Goal: Transaction & Acquisition: Purchase product/service

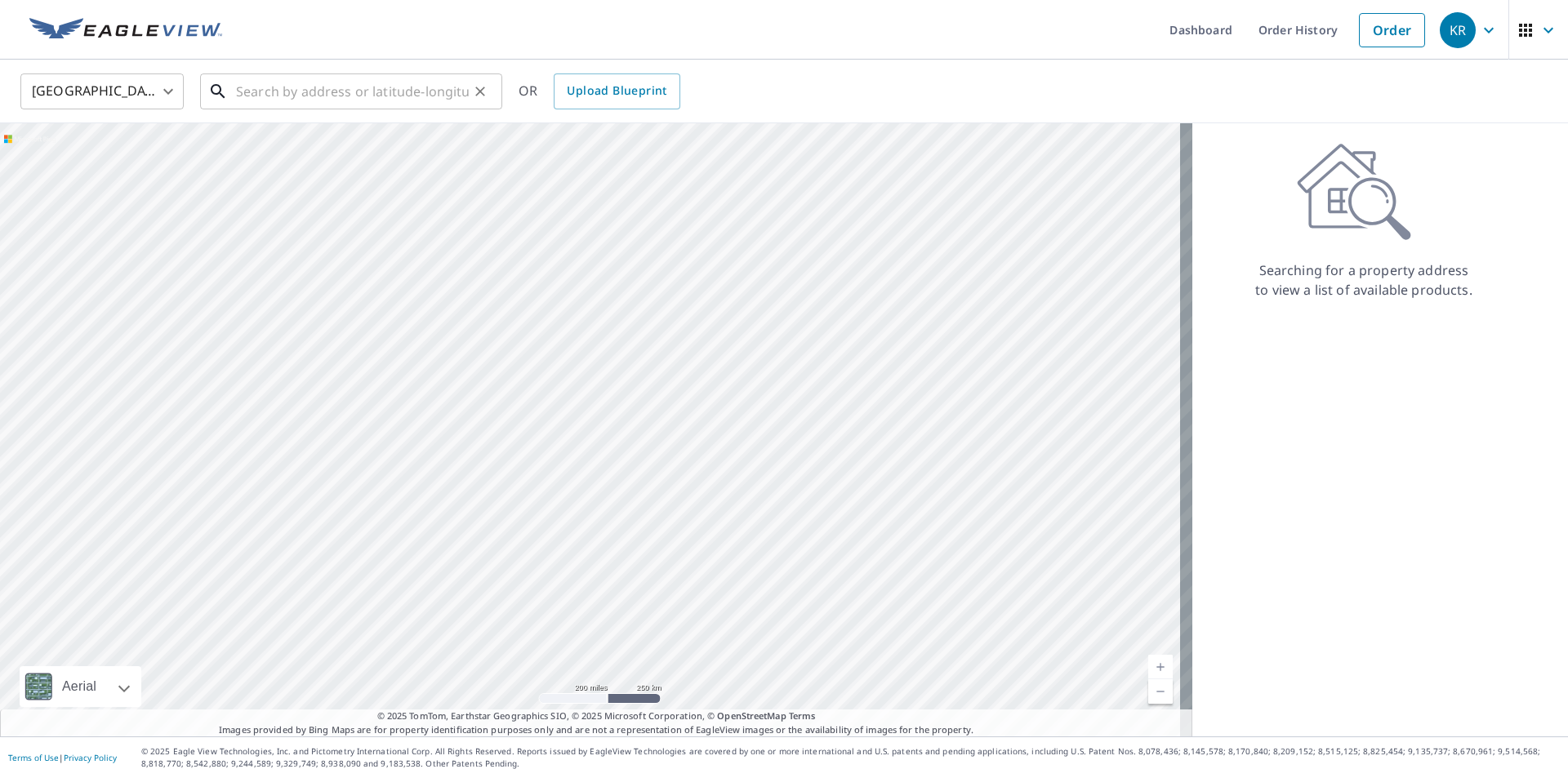
click at [342, 97] on input "text" at bounding box center [352, 91] width 233 height 46
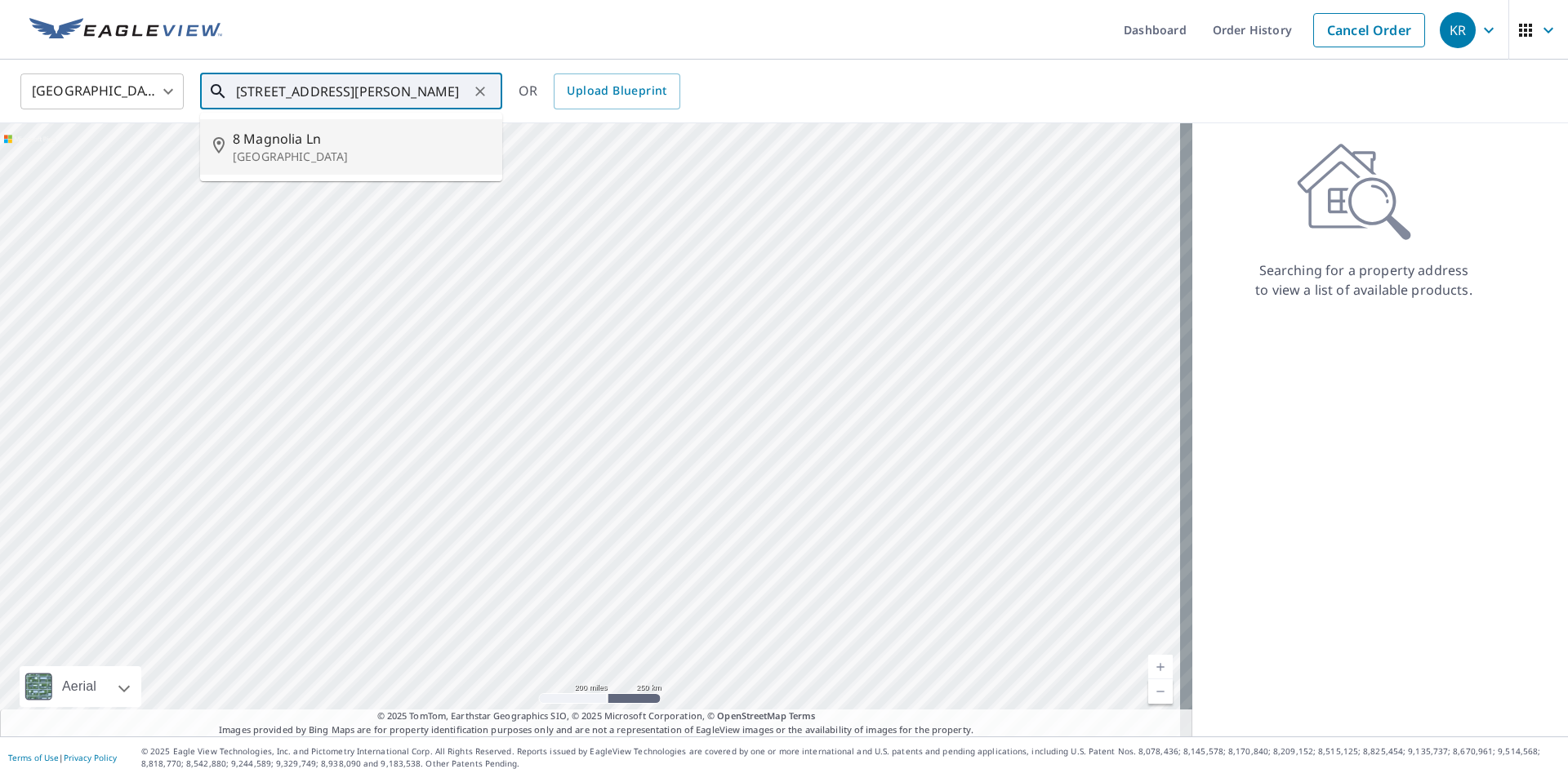
click at [285, 150] on p "[GEOGRAPHIC_DATA]" at bounding box center [360, 157] width 256 height 16
type input "[STREET_ADDRESS]"
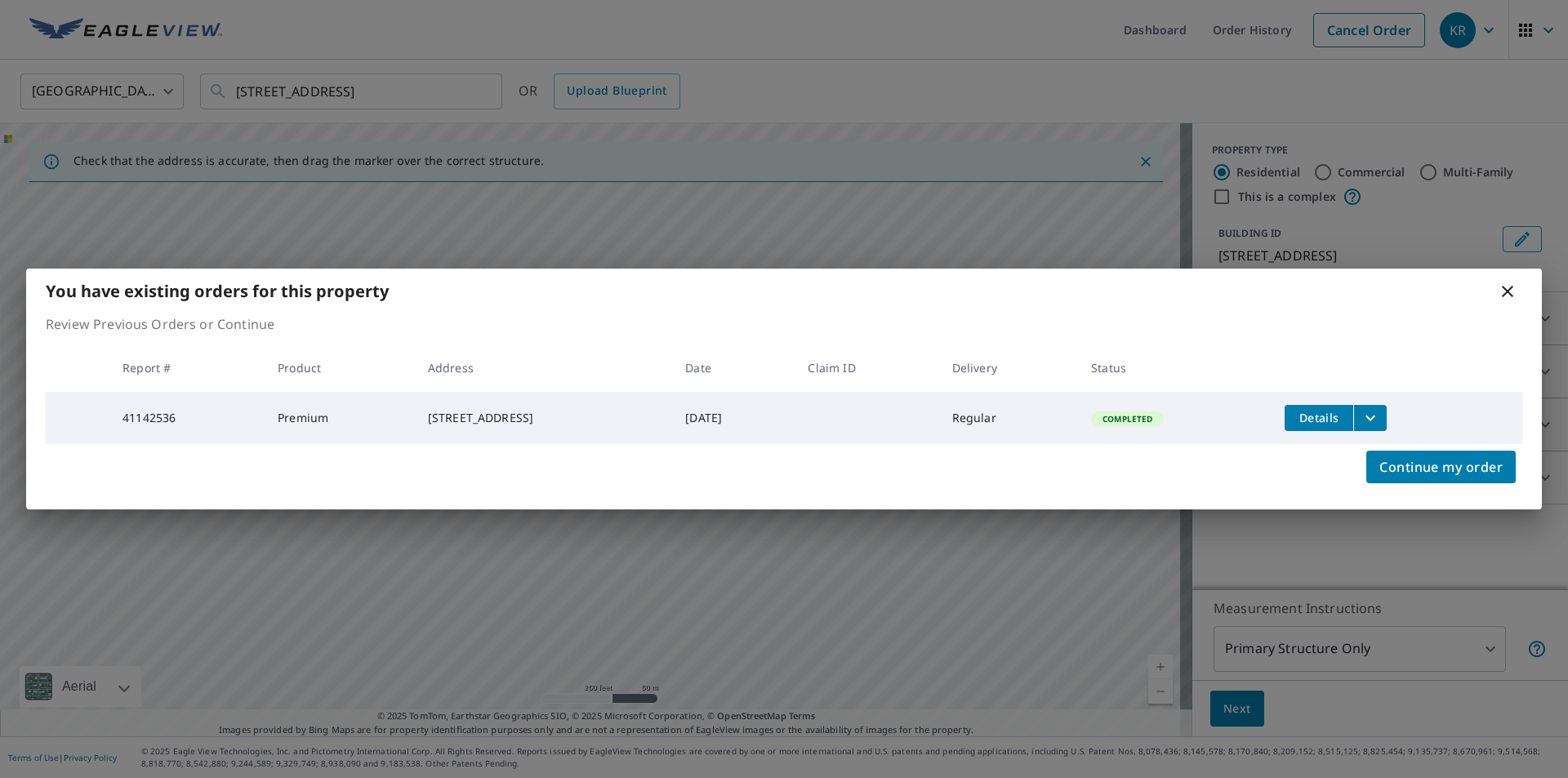
click at [1512, 291] on icon at bounding box center [1507, 292] width 20 height 20
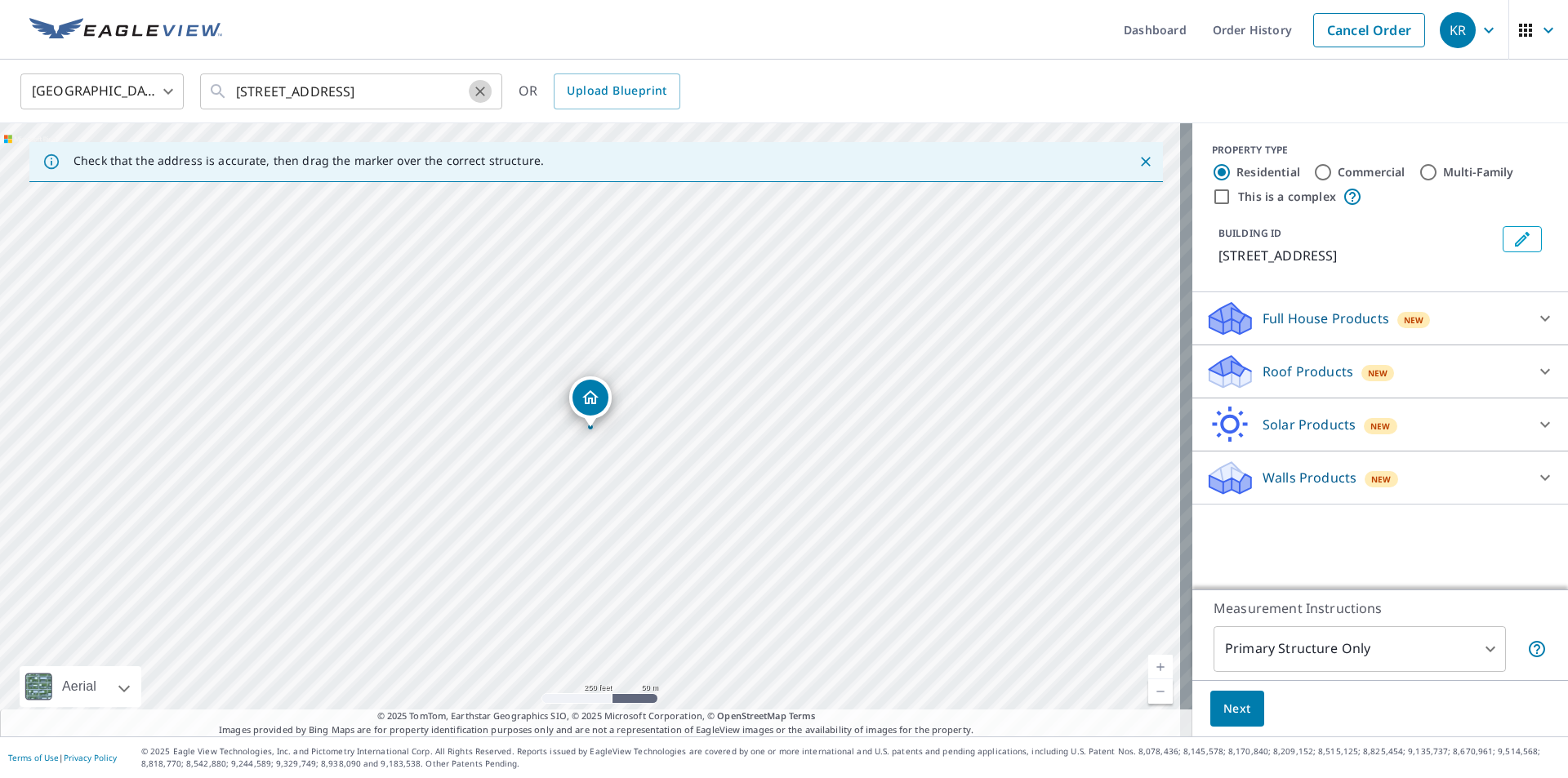
click at [483, 94] on icon "Clear" at bounding box center [480, 91] width 10 height 10
click at [303, 90] on input "text" at bounding box center [352, 91] width 233 height 46
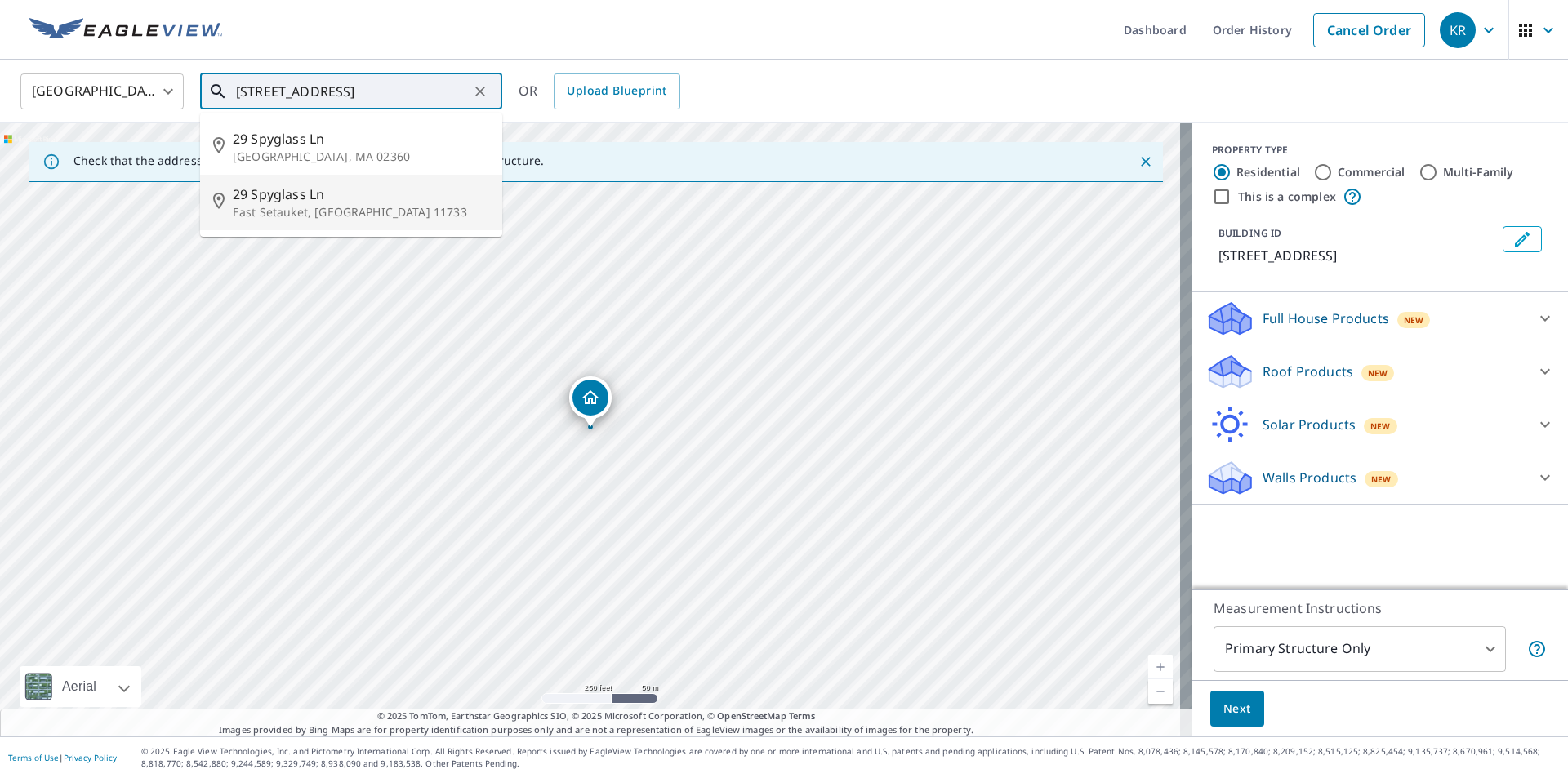
click at [329, 211] on p "East Setauket, [GEOGRAPHIC_DATA] 11733" at bounding box center [360, 212] width 256 height 16
type input "[STREET_ADDRESS]"
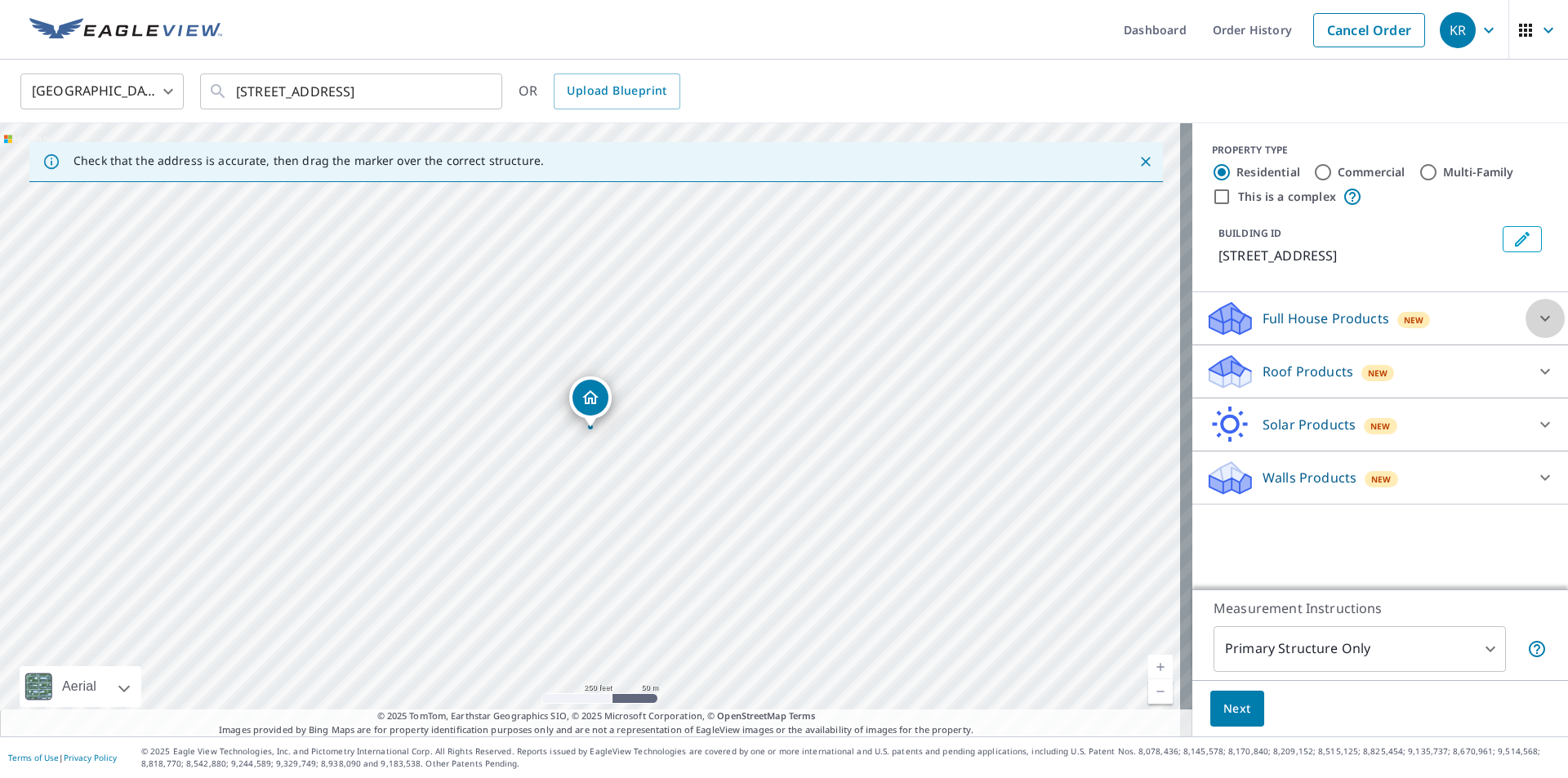
click at [1535, 314] on icon at bounding box center [1545, 319] width 20 height 20
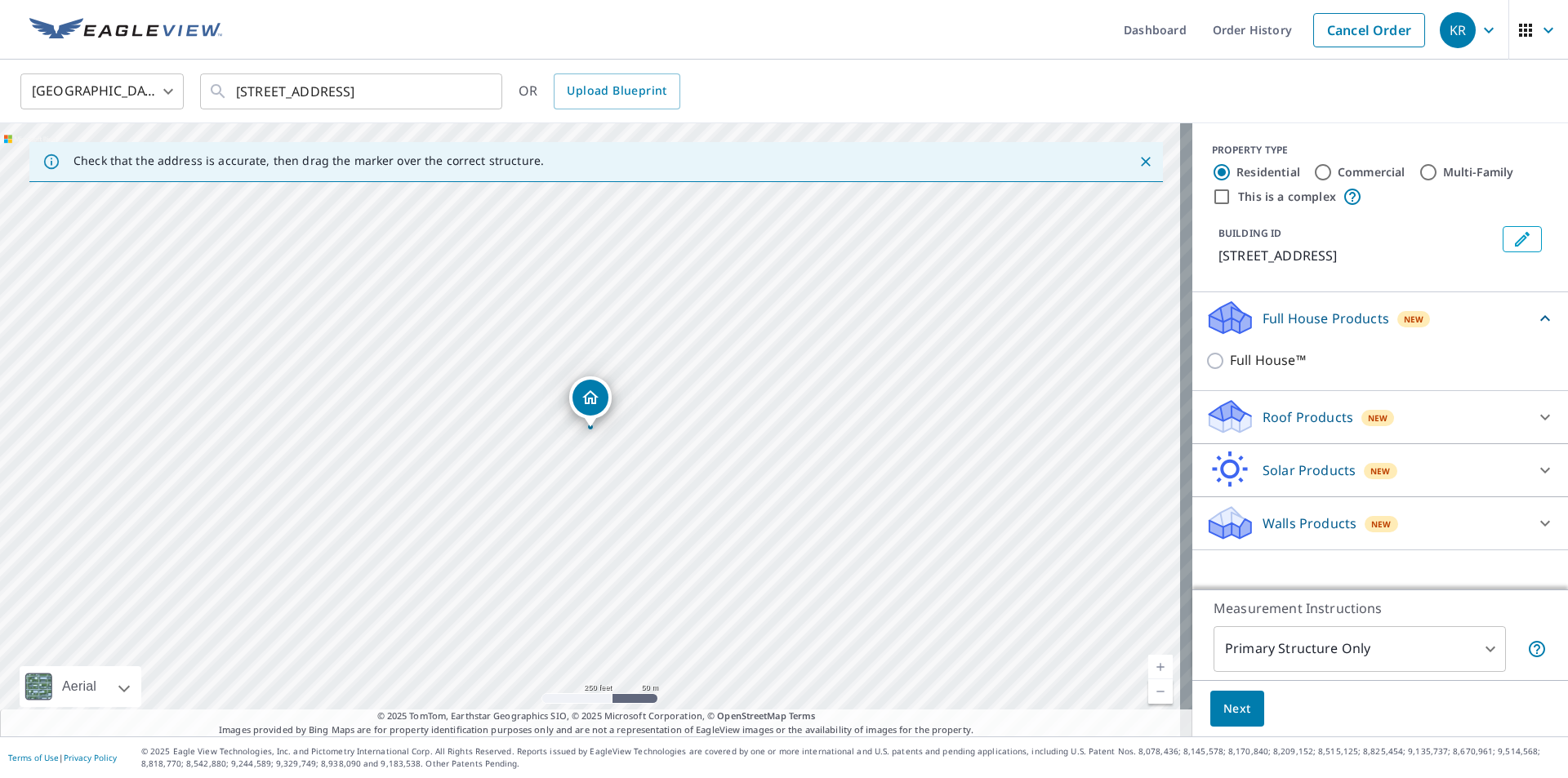
click at [1333, 416] on p "Roof Products" at bounding box center [1308, 418] width 91 height 20
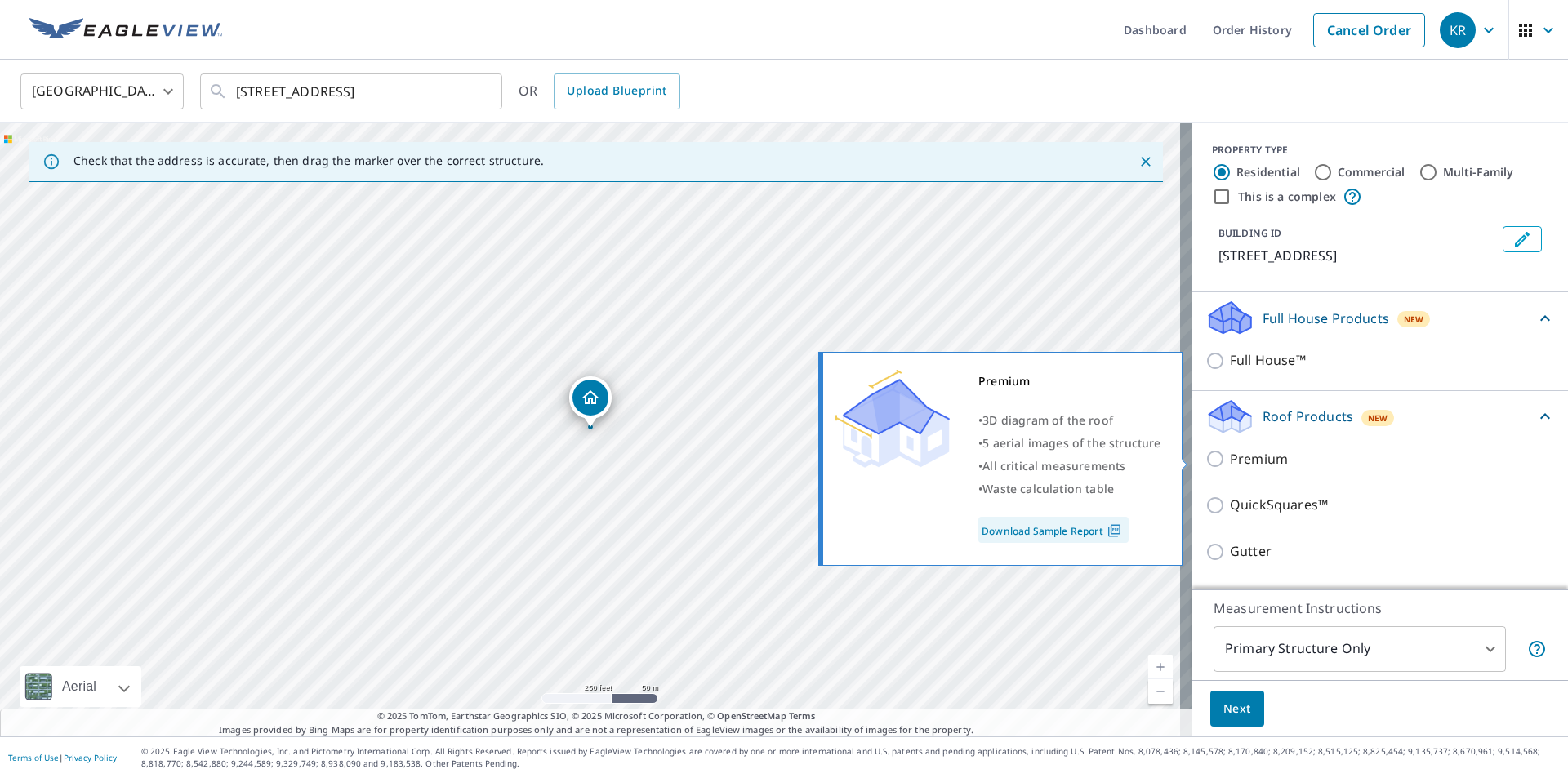
click at [1205, 466] on input "Premium" at bounding box center [1217, 459] width 24 height 20
checkbox input "true"
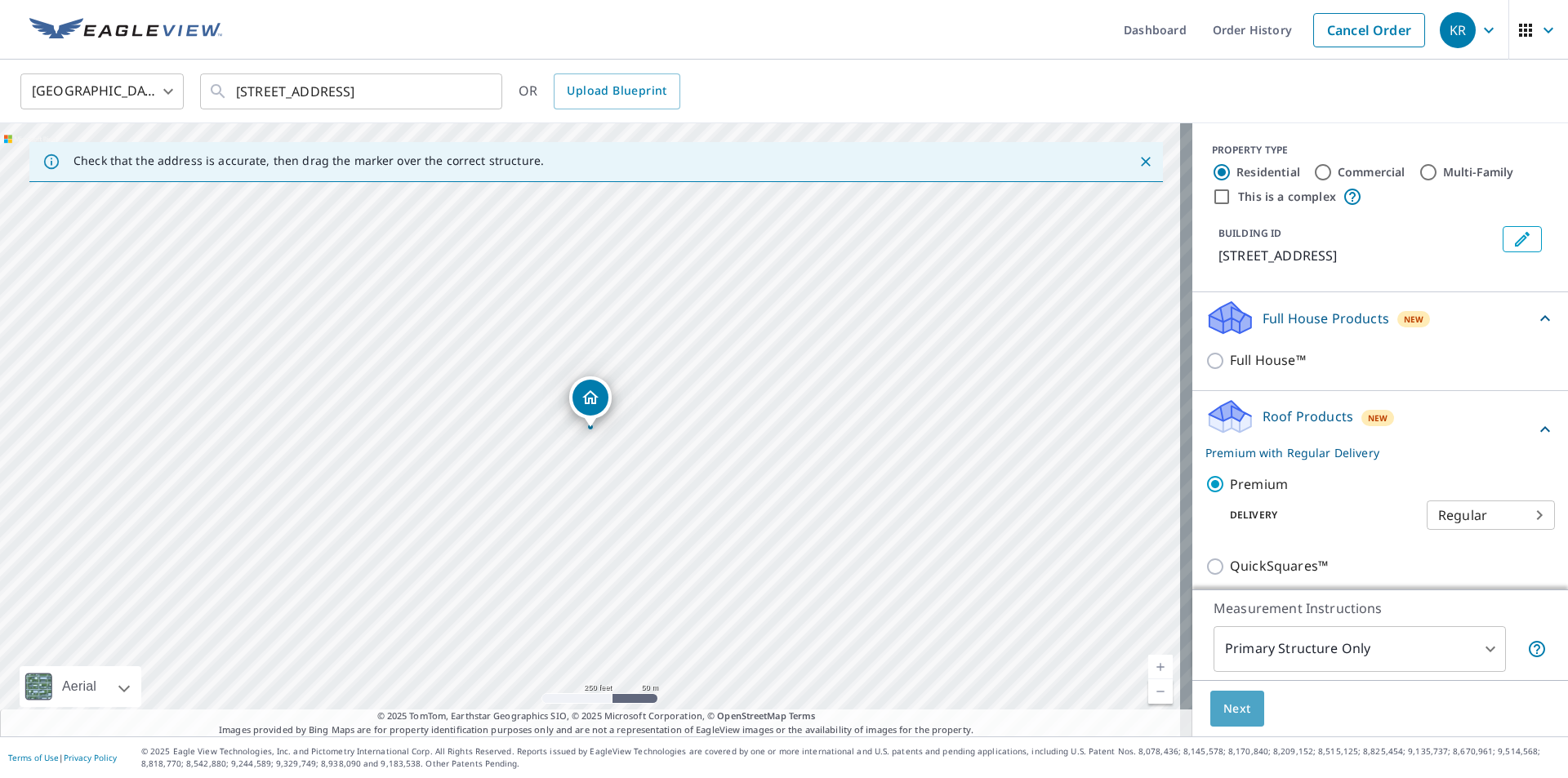
click at [1234, 699] on span "Next" at bounding box center [1236, 709] width 28 height 21
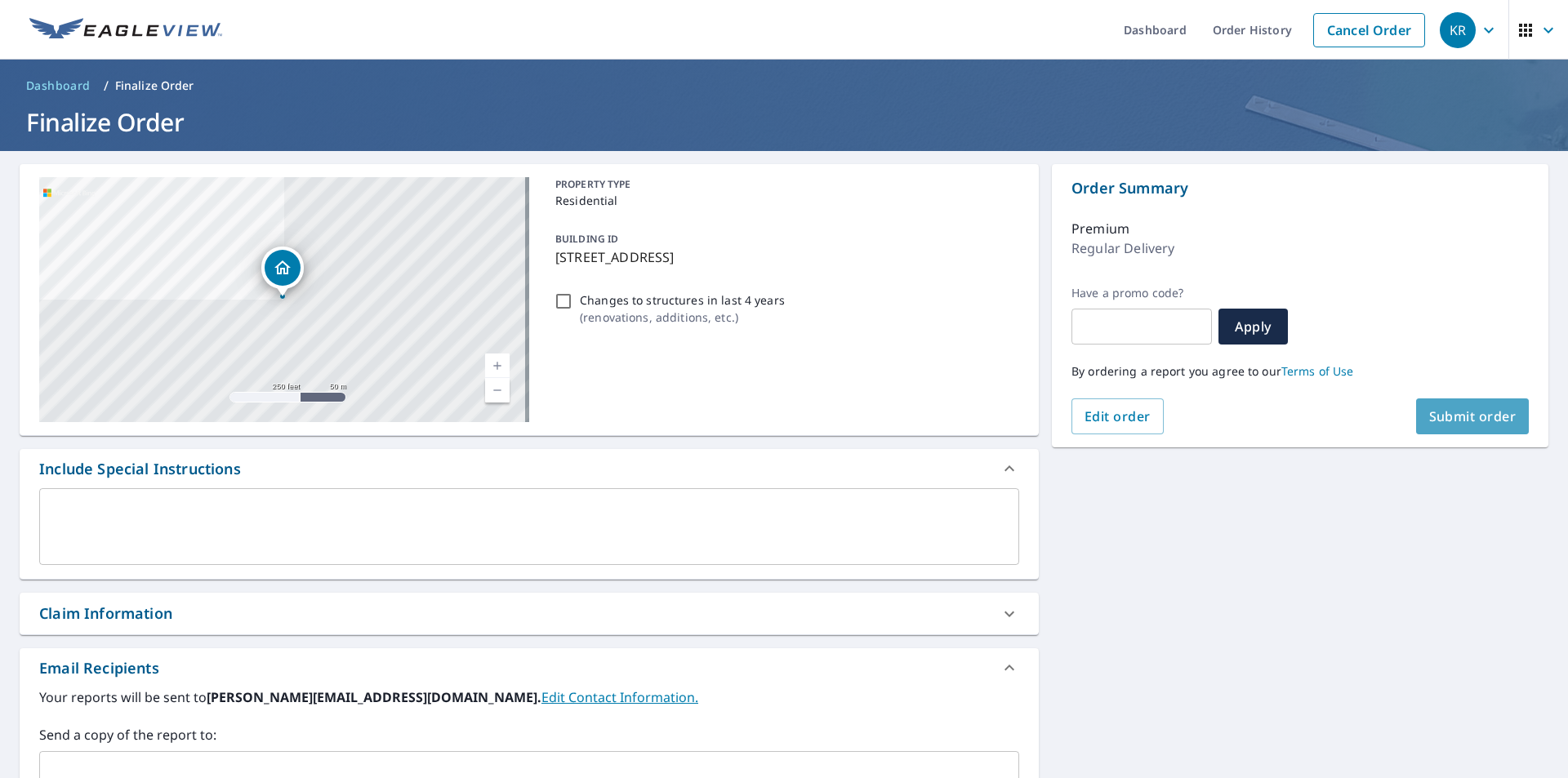
click at [1448, 420] on span "Submit order" at bounding box center [1473, 417] width 87 height 18
checkbox input "true"
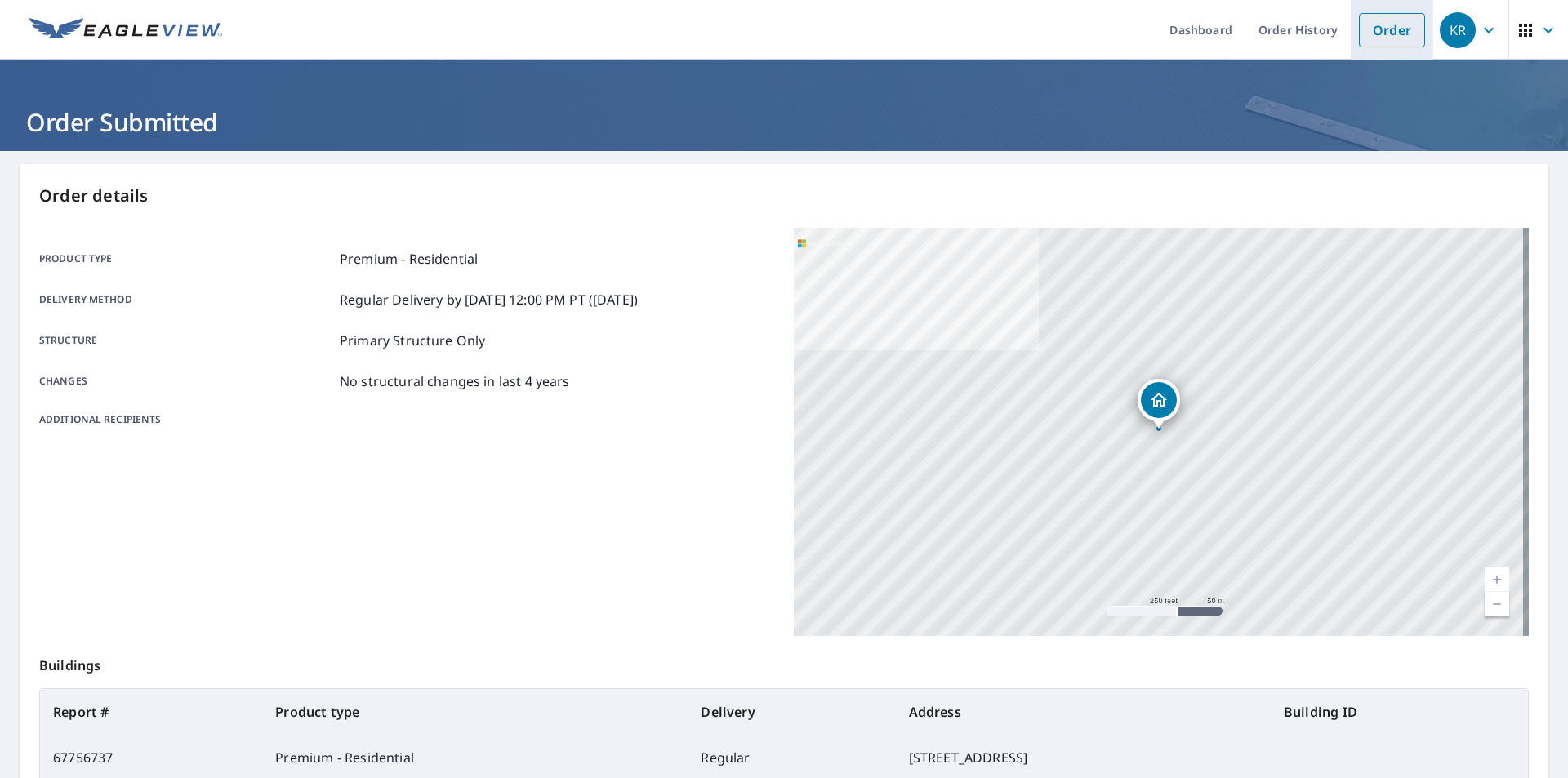
click at [1370, 24] on link "Order" at bounding box center [1391, 30] width 66 height 34
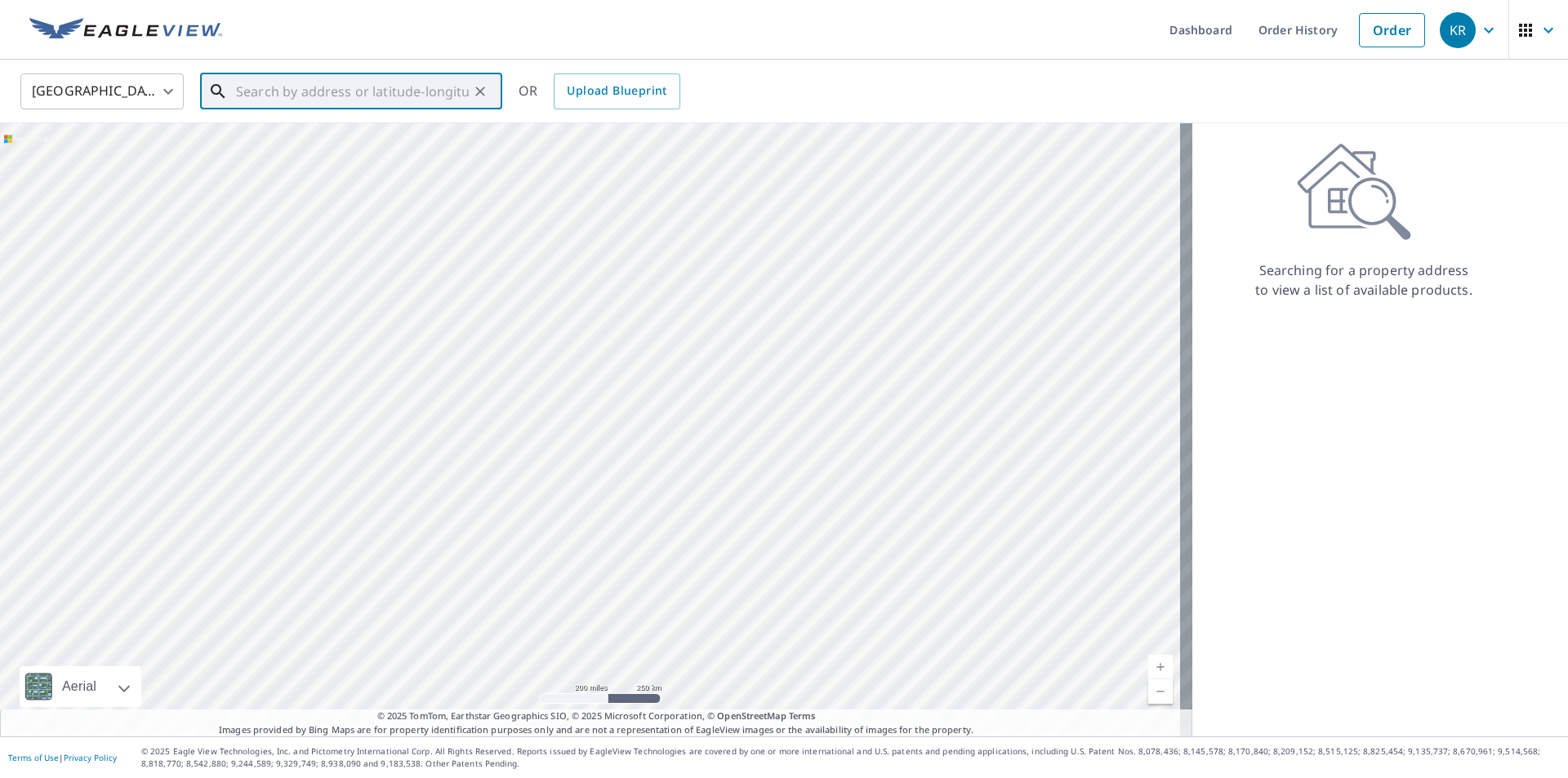
click at [294, 86] on input "text" at bounding box center [352, 91] width 233 height 46
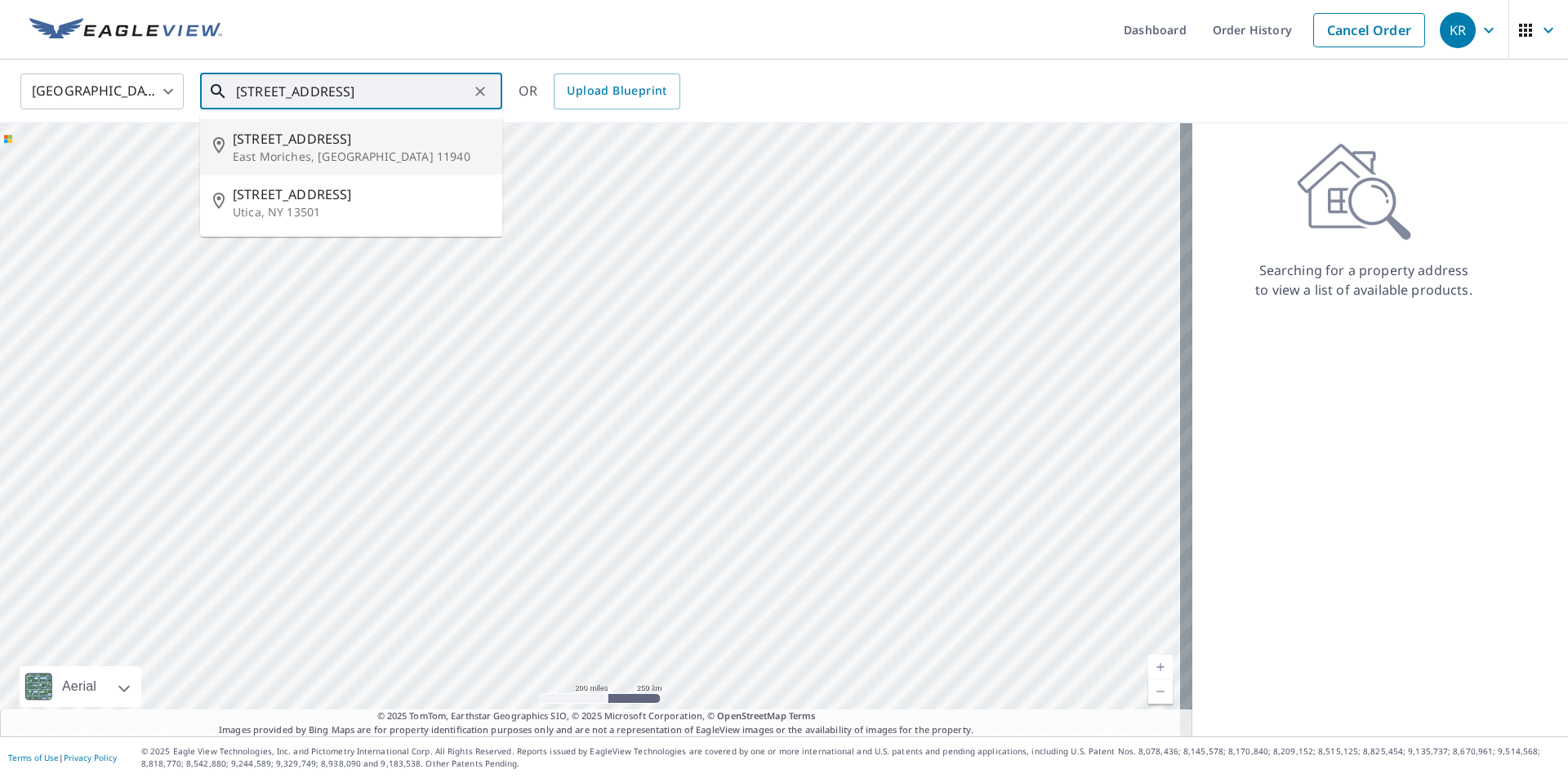
click at [301, 142] on span "[STREET_ADDRESS]" at bounding box center [360, 139] width 256 height 20
type input "[STREET_ADDRESS]"
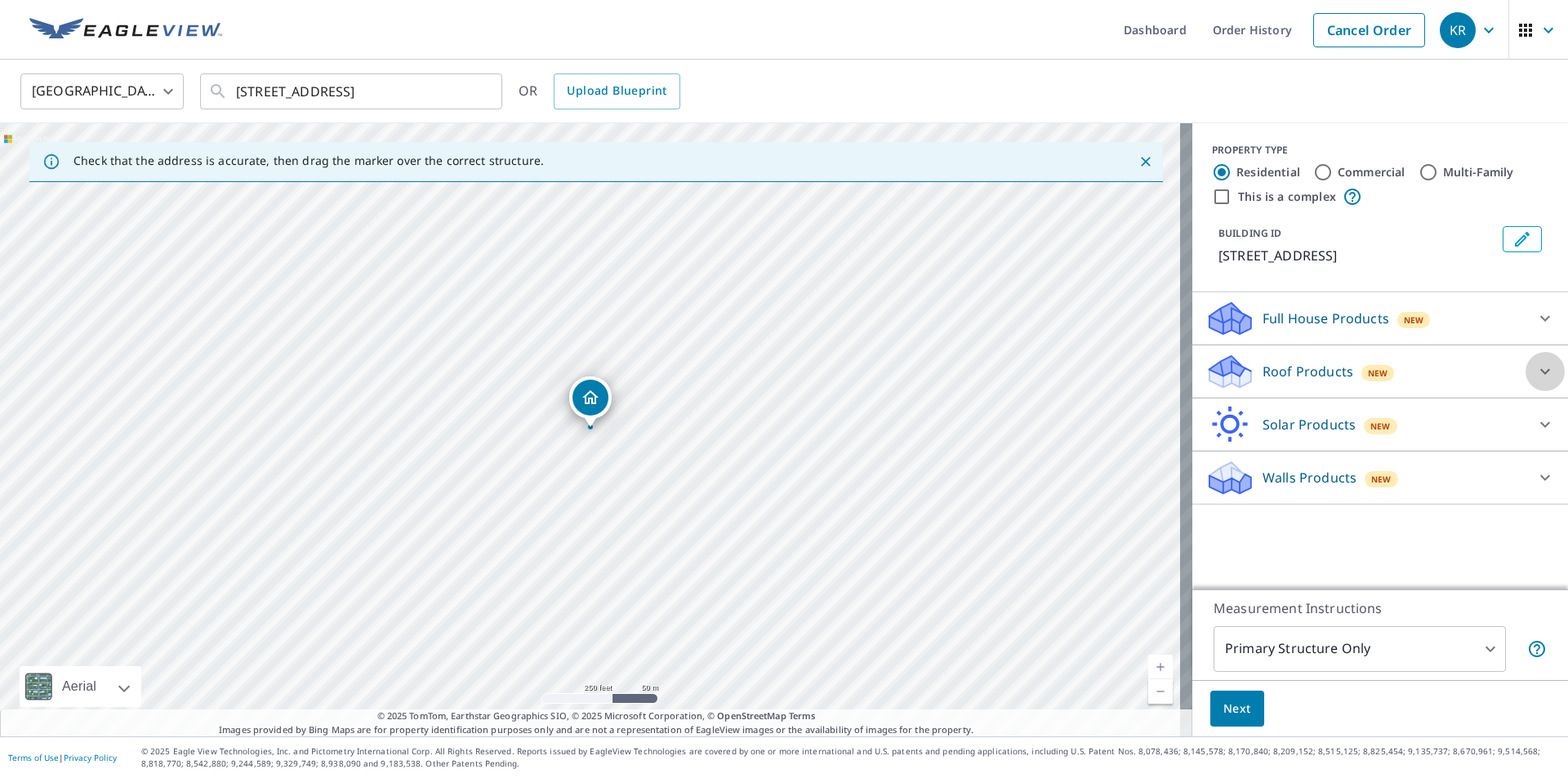
click at [1535, 380] on icon at bounding box center [1545, 372] width 20 height 20
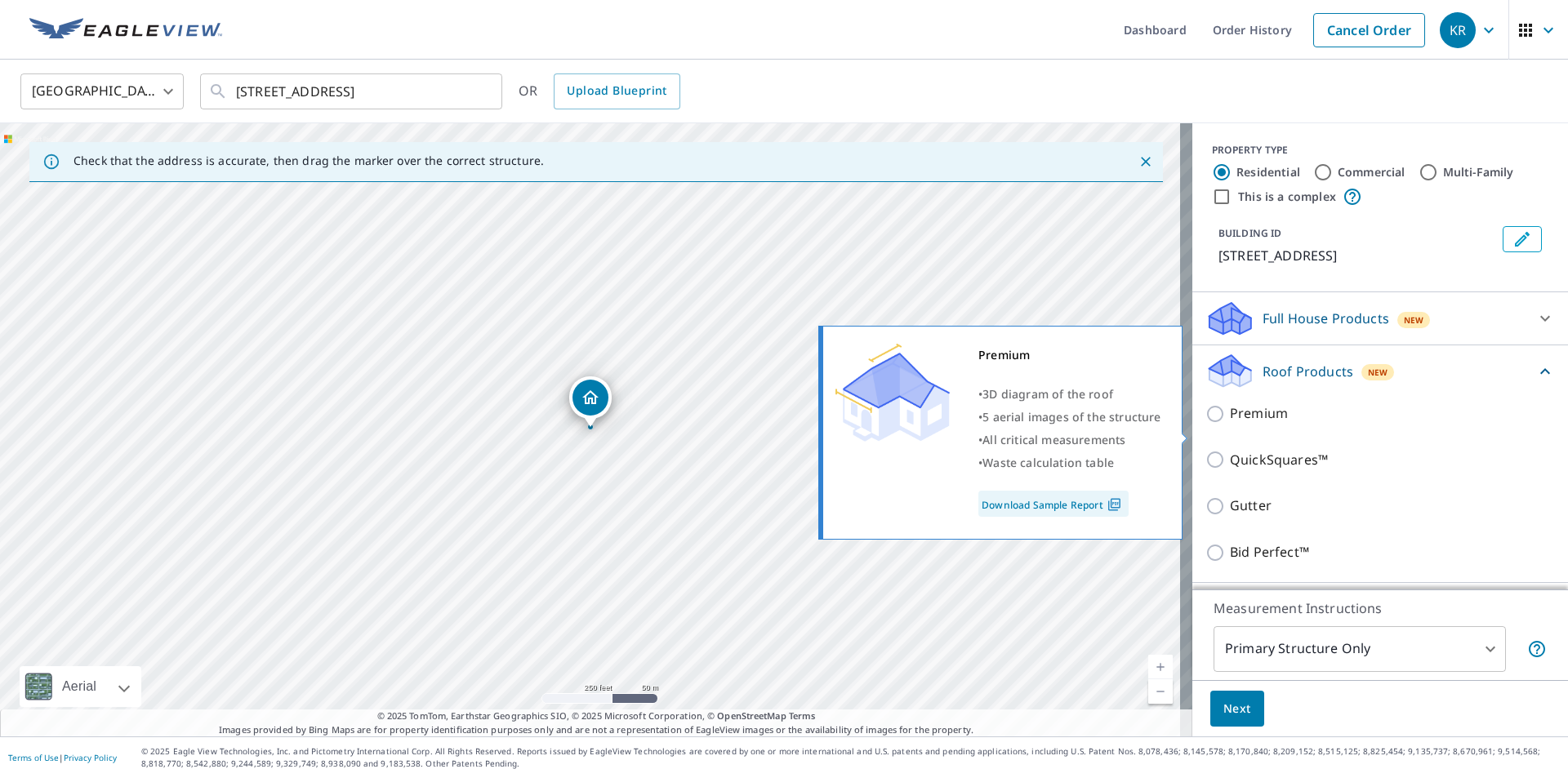
click at [1205, 424] on input "Premium" at bounding box center [1217, 414] width 24 height 20
checkbox input "true"
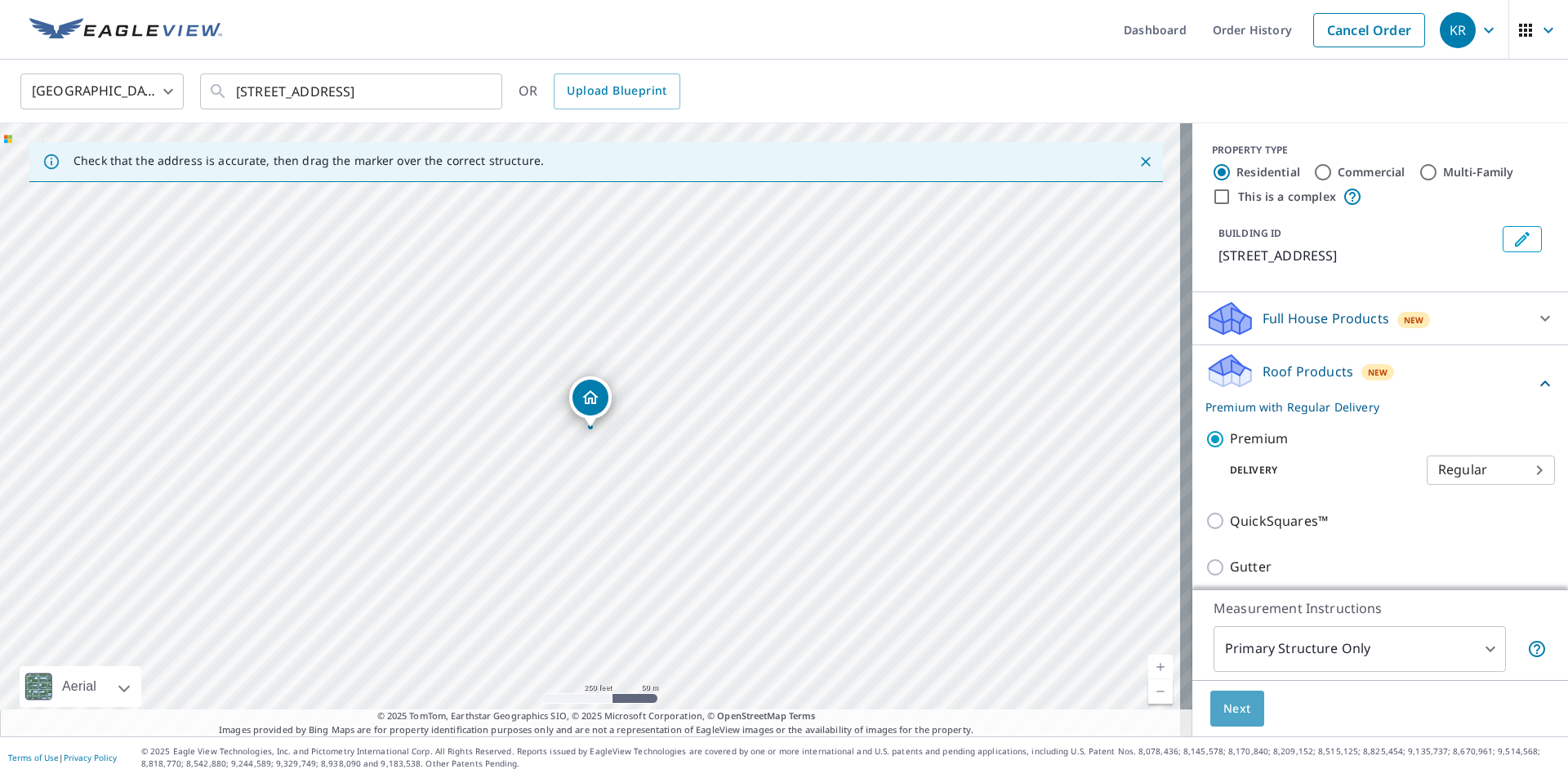
click at [1224, 702] on span "Next" at bounding box center [1236, 709] width 28 height 21
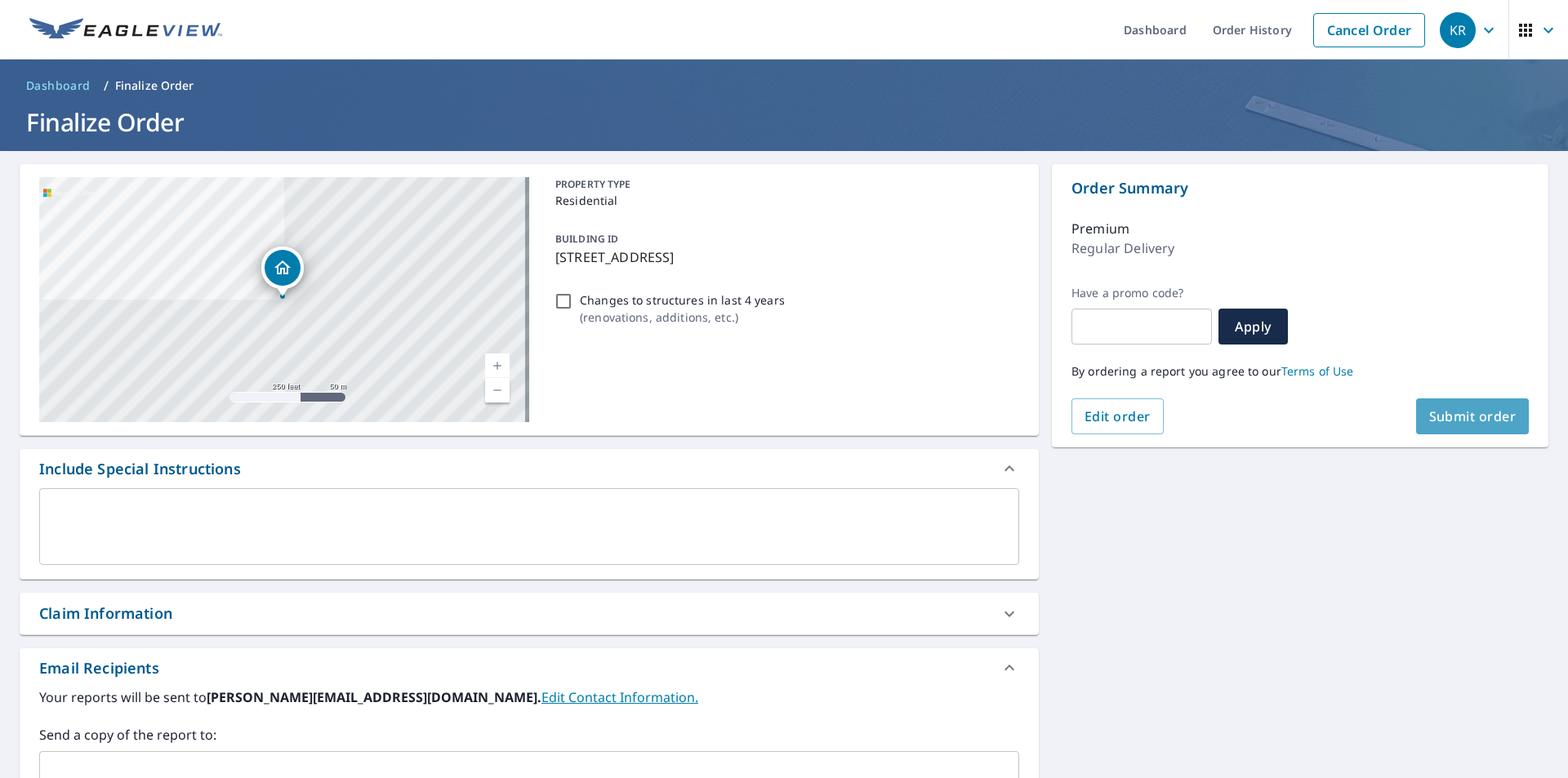
click at [1477, 420] on span "Submit order" at bounding box center [1473, 417] width 87 height 18
checkbox input "true"
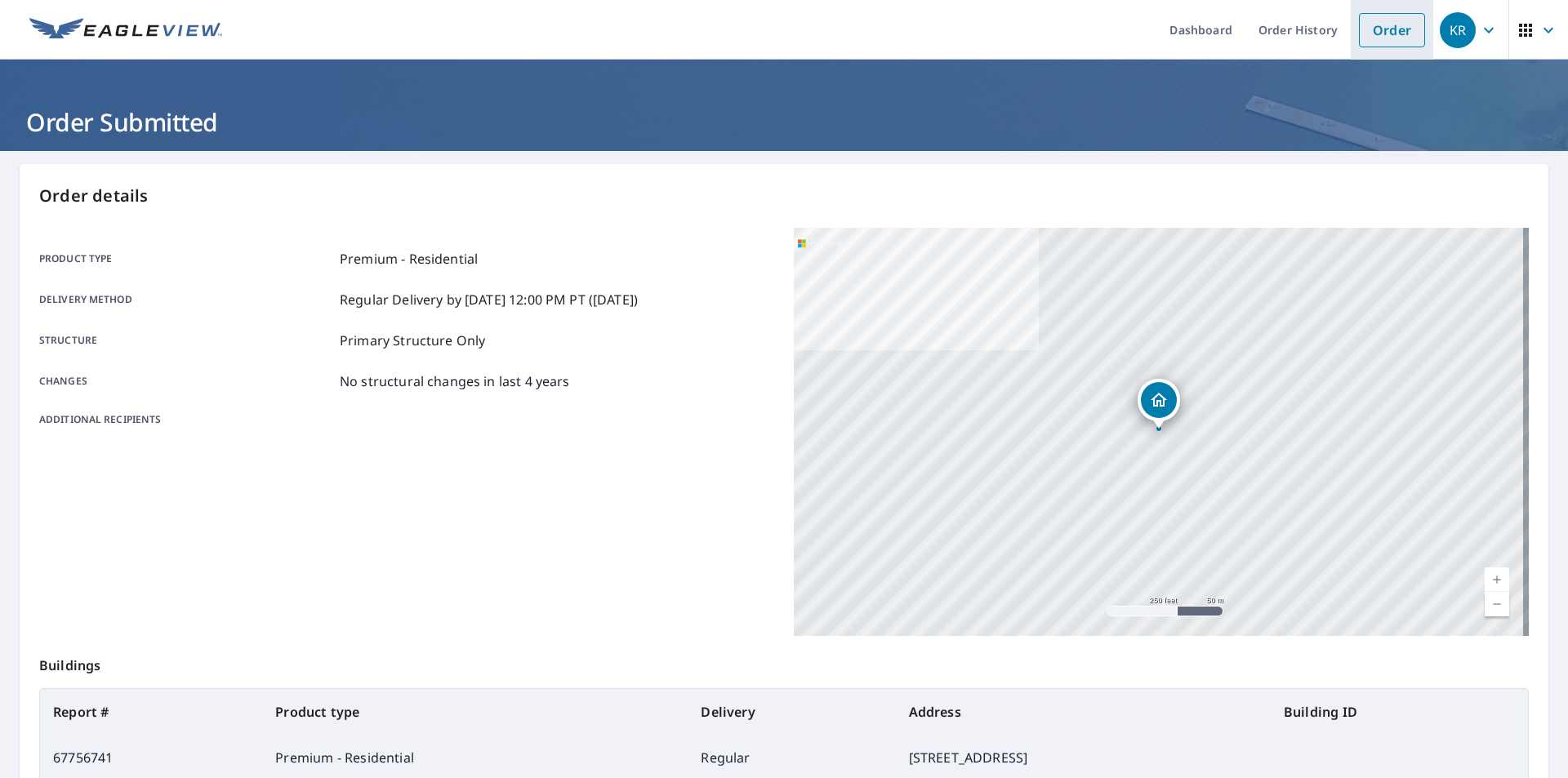
click at [1368, 19] on link "Order" at bounding box center [1391, 30] width 66 height 34
